Goal: Download file/media

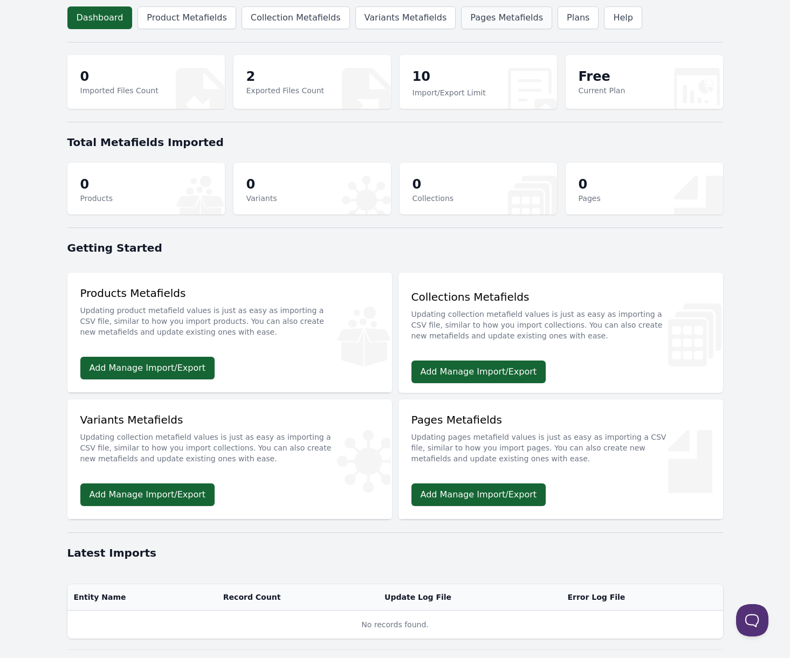
click at [471, 20] on link "Pages Metafields" at bounding box center [506, 17] width 91 height 23
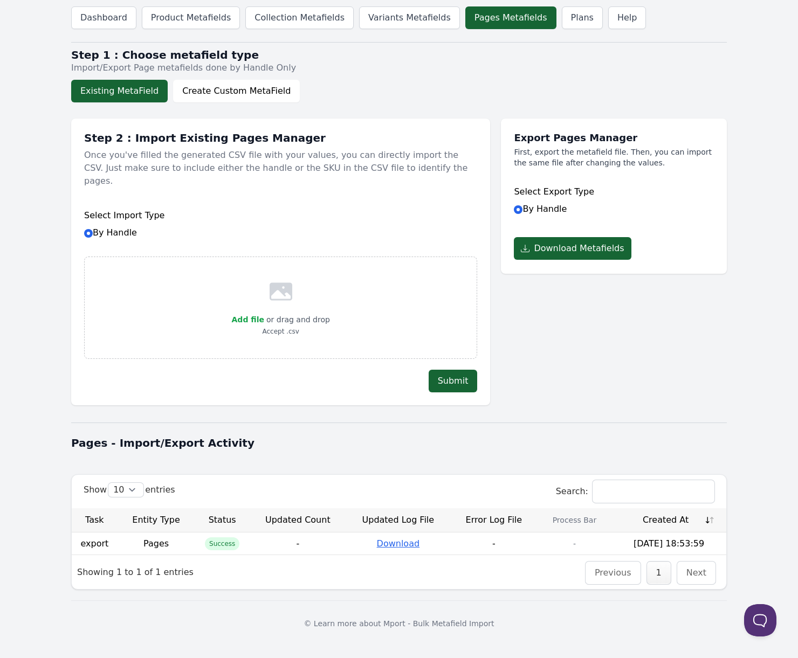
click at [390, 539] on link "Download" at bounding box center [398, 544] width 43 height 10
click at [329, 141] on h1 "Step 2 : Import Existing Pages Manager" at bounding box center [280, 138] width 393 height 13
